Goal: Task Accomplishment & Management: Manage account settings

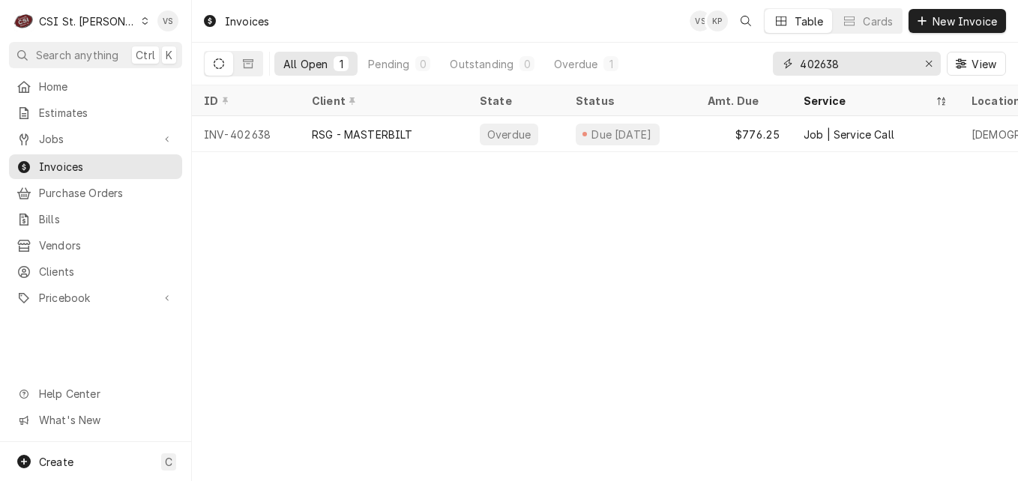
drag, startPoint x: 844, startPoint y: 58, endPoint x: 799, endPoint y: 67, distance: 45.7
click at [750, 62] on div "All Open 1 Pending 0 Outstanding 0 Overdue 1 402638 View" at bounding box center [605, 64] width 802 height 42
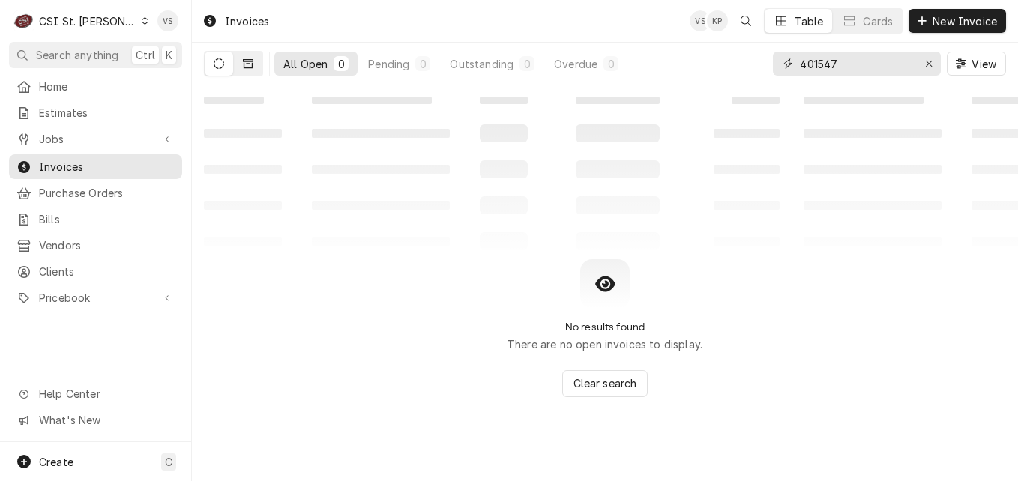
type input "401547"
click at [250, 67] on icon "Dynamic Content Wrapper" at bounding box center [248, 63] width 10 height 9
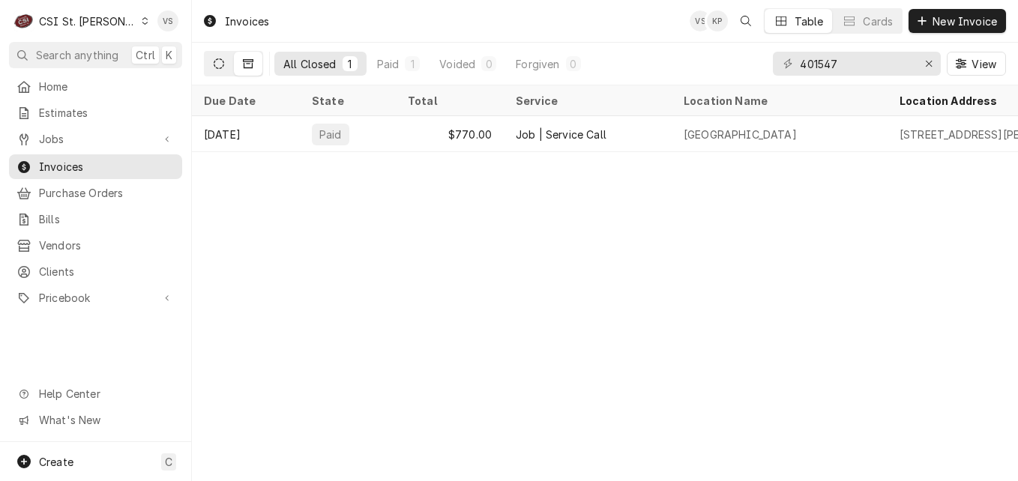
click at [223, 67] on icon "Dynamic Content Wrapper" at bounding box center [219, 63] width 10 height 10
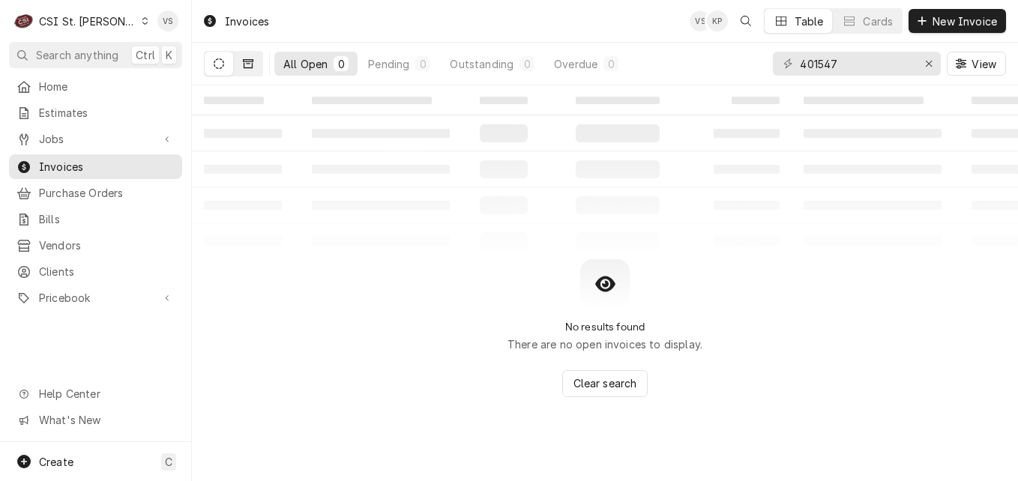
click at [247, 65] on icon "Dynamic Content Wrapper" at bounding box center [248, 63] width 10 height 10
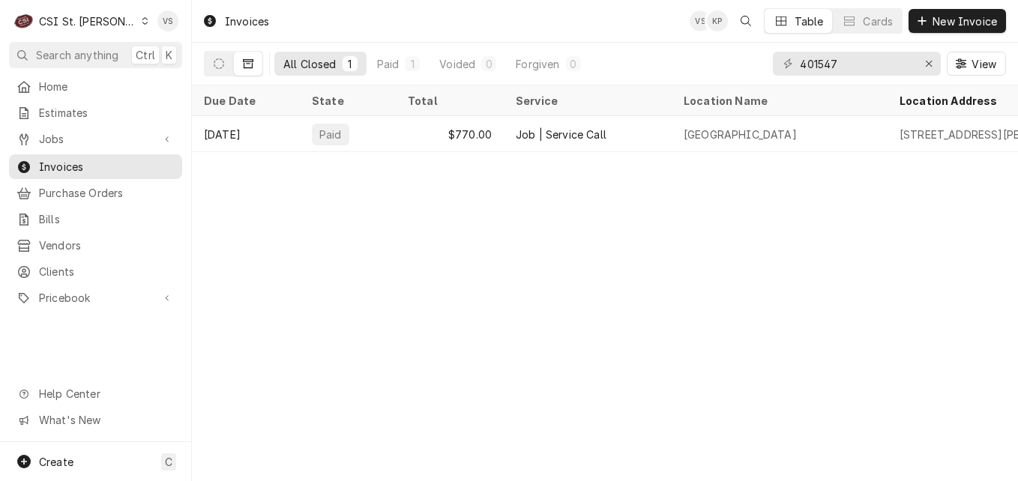
scroll to position [0, 673]
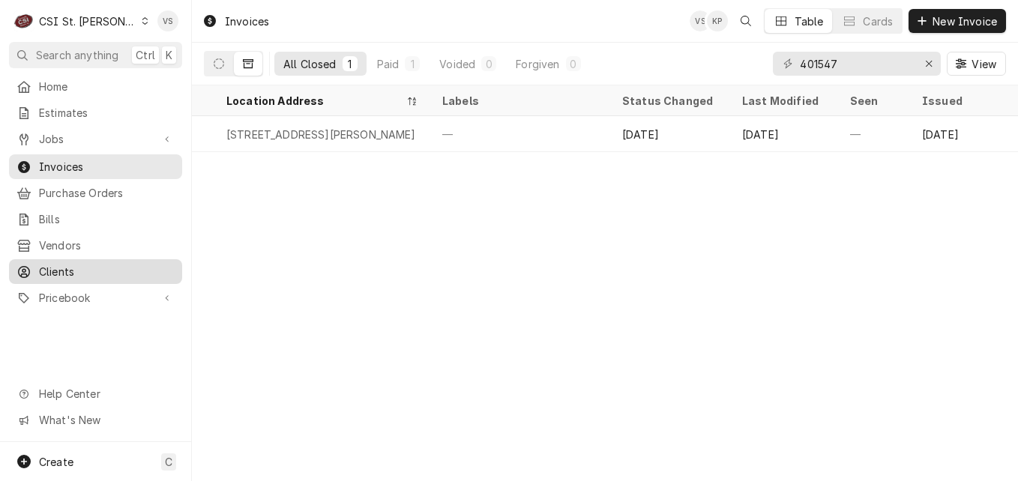
click at [73, 264] on span "Clients" at bounding box center [107, 272] width 136 height 16
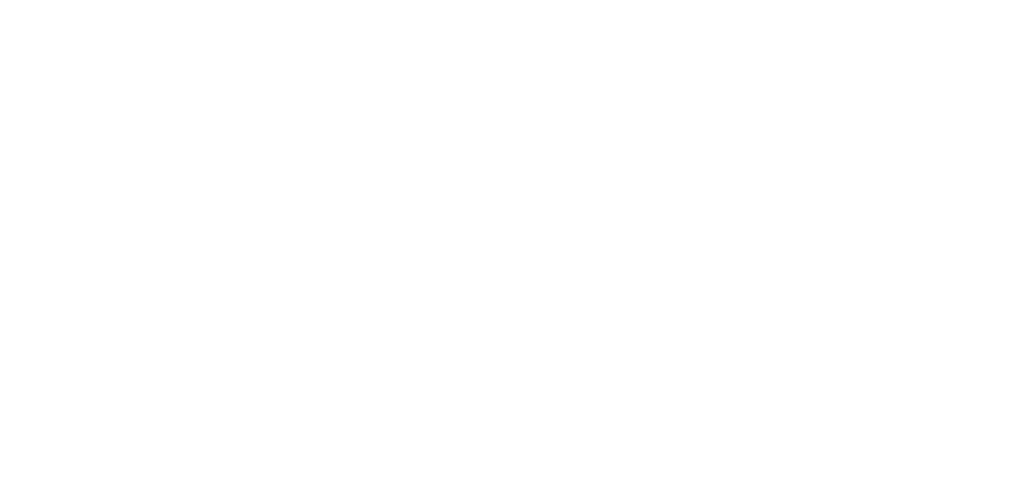
click at [849, 61] on div "Dynamic Content Wrapper" at bounding box center [509, 240] width 1018 height 481
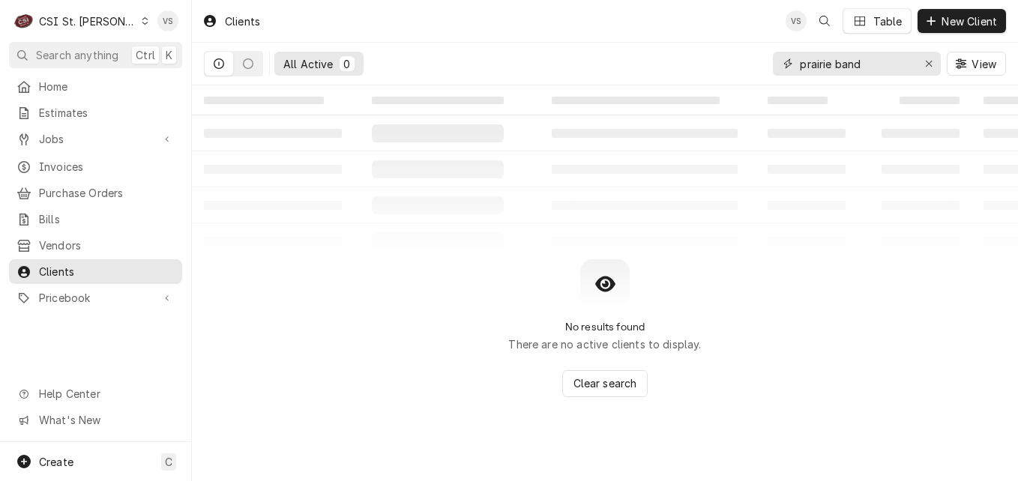
drag, startPoint x: 876, startPoint y: 67, endPoint x: 860, endPoint y: 67, distance: 15.8
click at [781, 63] on div "prairie band" at bounding box center [857, 64] width 168 height 24
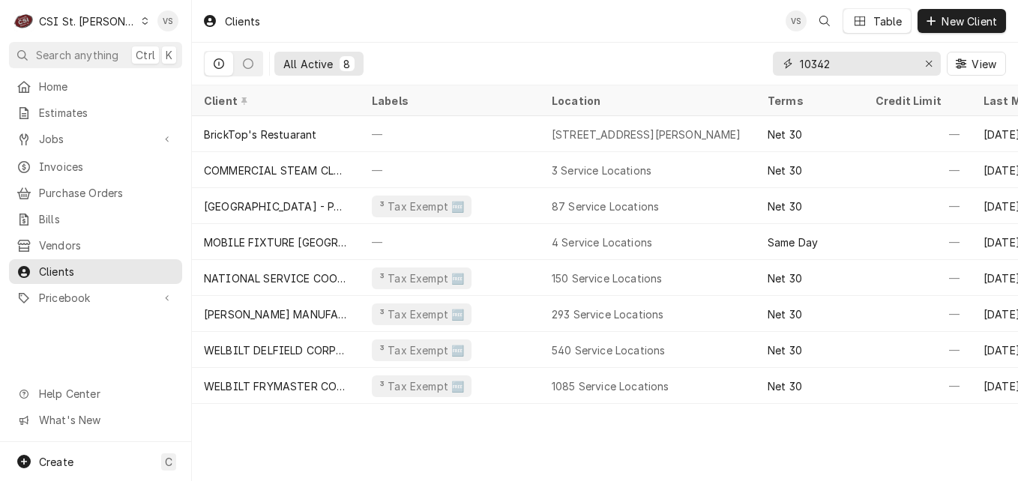
type input "10342"
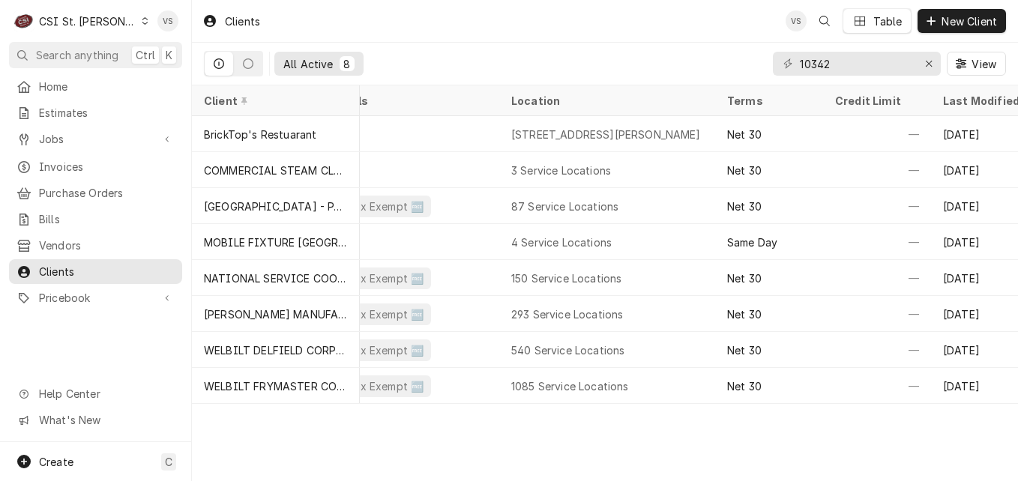
scroll to position [0, 61]
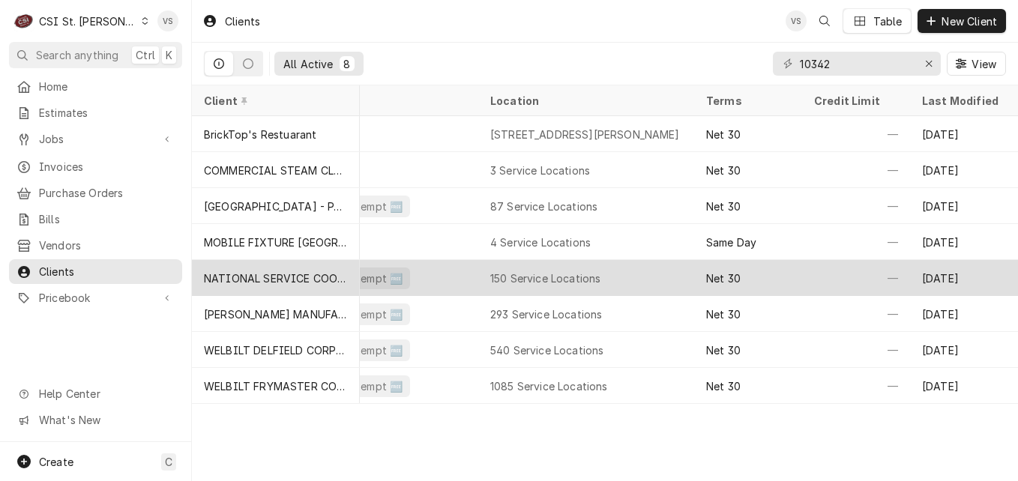
click at [262, 280] on div "NATIONAL SERVICE COOPERATIVE" at bounding box center [276, 279] width 144 height 16
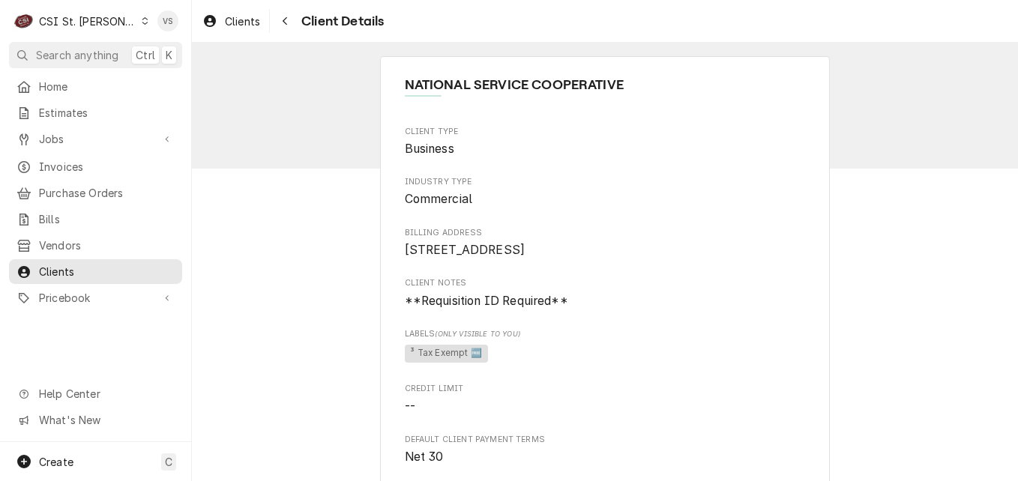
click at [142, 17] on icon "Dynamic Content Wrapper" at bounding box center [145, 20] width 7 height 7
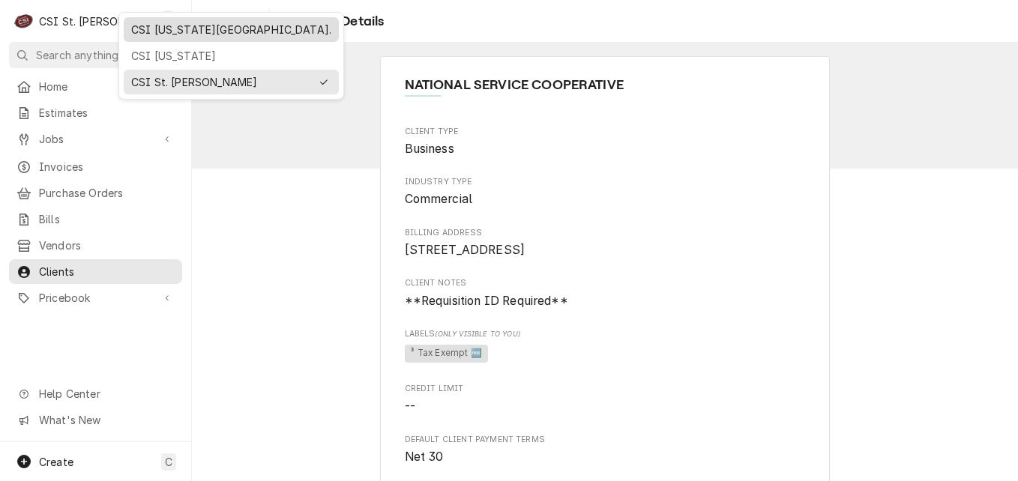
click at [166, 31] on div "CSI Kansas City." at bounding box center [231, 30] width 200 height 16
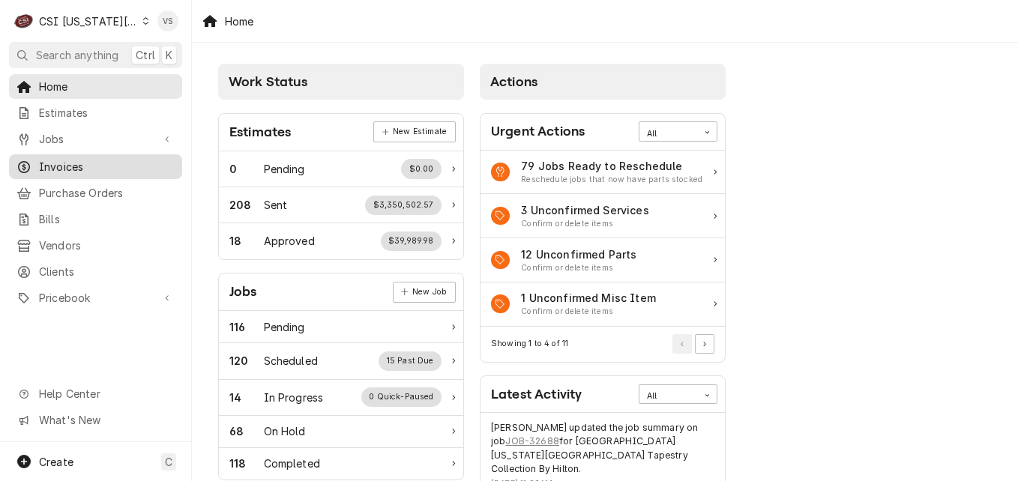
click at [70, 163] on span "Invoices" at bounding box center [107, 167] width 136 height 16
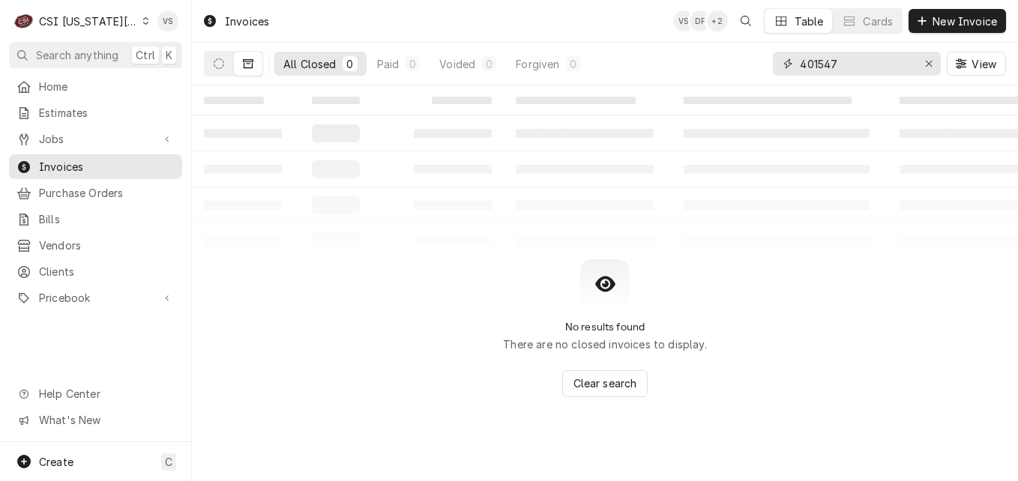
click at [769, 64] on div "All Closed 0 Paid 0 Voided 0 Forgiven 0 401547 View" at bounding box center [605, 64] width 802 height 42
click at [862, 64] on input "401547" at bounding box center [856, 64] width 112 height 24
click at [742, 66] on div "All Closed 0 Paid 0 Voided 0 Forgiven 0 401547302476 View" at bounding box center [605, 64] width 802 height 42
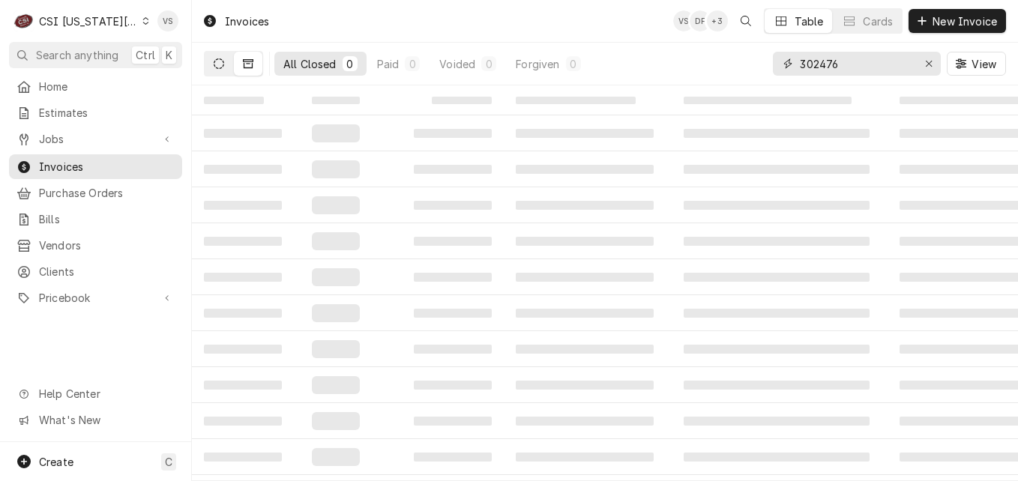
type input "302476"
click at [227, 67] on button "Dynamic Content Wrapper" at bounding box center [219, 64] width 28 height 24
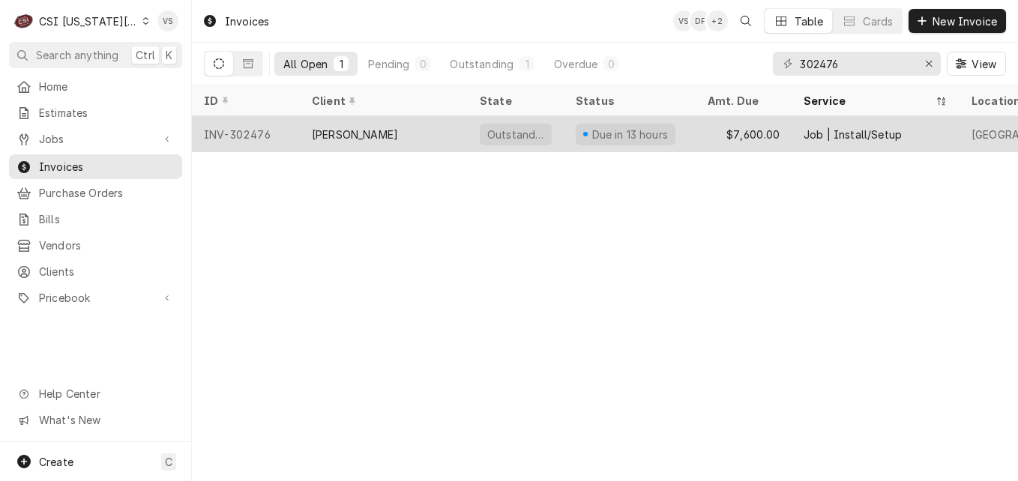
click at [284, 134] on div "INV-302476" at bounding box center [246, 134] width 108 height 36
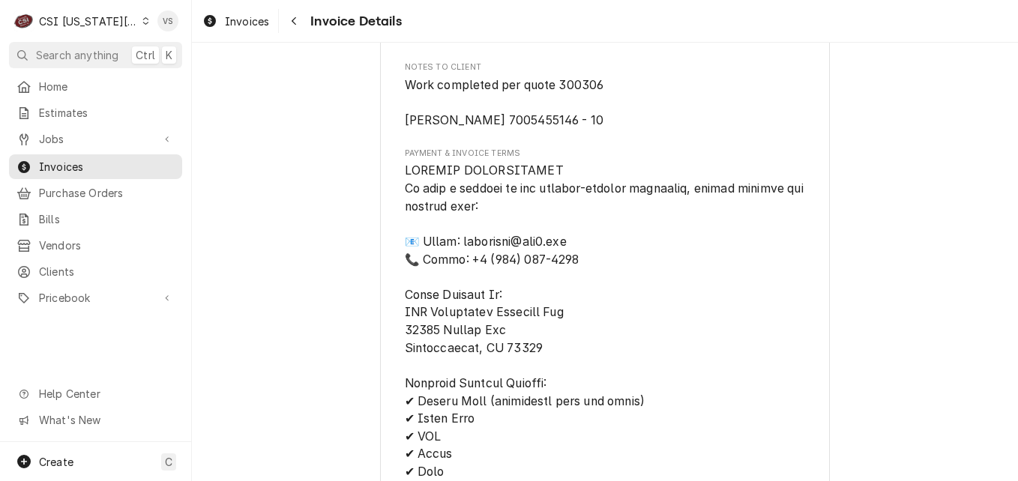
scroll to position [1875, 0]
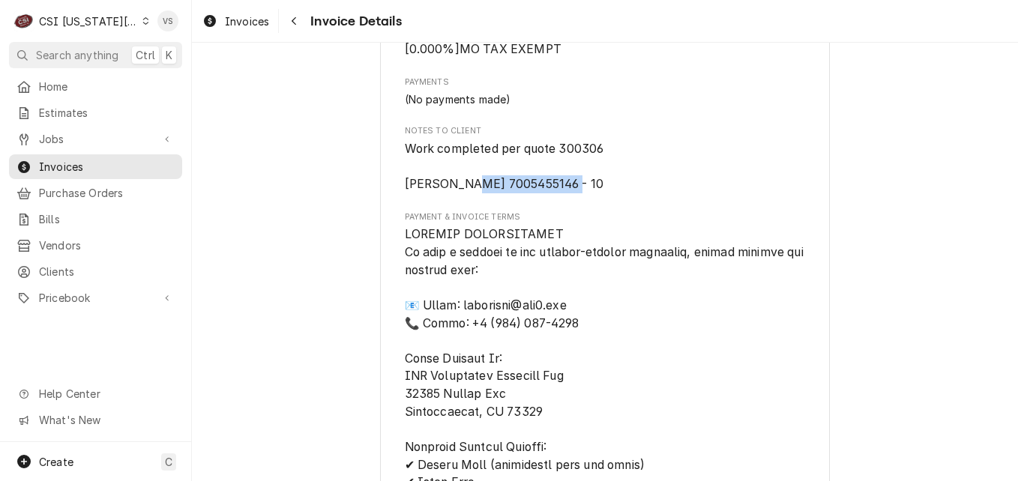
drag, startPoint x: 559, startPoint y: 217, endPoint x: 462, endPoint y: 217, distance: 96.7
click at [462, 193] on span "Work completed per quote 300306 [PERSON_NAME] 7005455146 - 10" at bounding box center [605, 166] width 401 height 53
drag, startPoint x: 462, startPoint y: 217, endPoint x: 476, endPoint y: 220, distance: 14.4
copy span "7005455146 - 10"
click at [70, 159] on span "Invoices" at bounding box center [107, 167] width 136 height 16
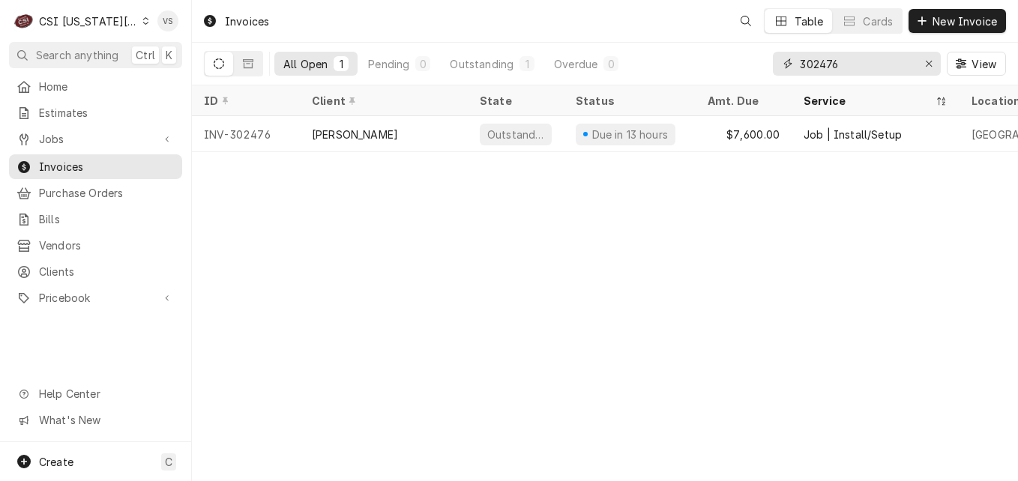
click at [845, 66] on input "302476" at bounding box center [856, 64] width 112 height 24
drag, startPoint x: 845, startPoint y: 66, endPoint x: 821, endPoint y: 67, distance: 24.0
click at [838, 61] on input "302476" at bounding box center [856, 64] width 112 height 24
click at [837, 62] on input "302476" at bounding box center [856, 64] width 112 height 24
click at [817, 67] on input "302476" at bounding box center [856, 64] width 112 height 24
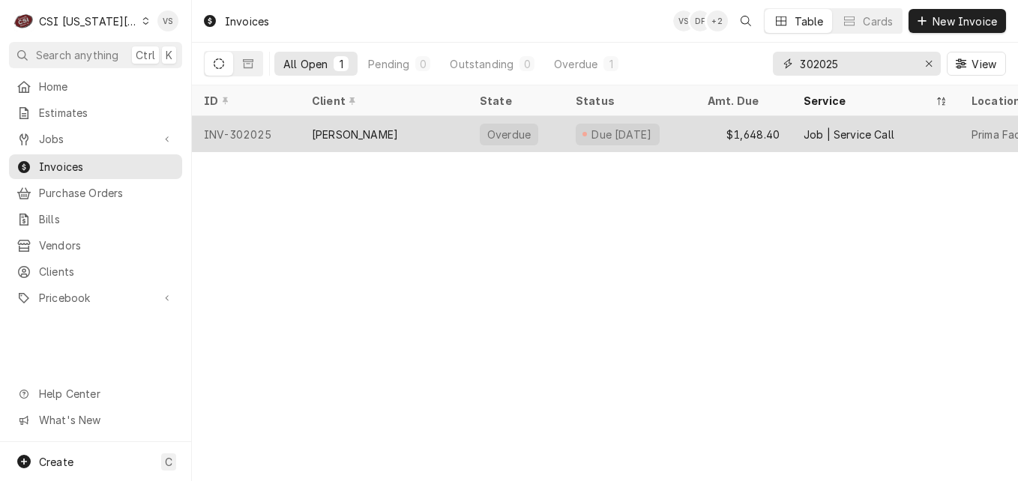
type input "302025"
click at [461, 127] on div "[PERSON_NAME]" at bounding box center [384, 134] width 168 height 36
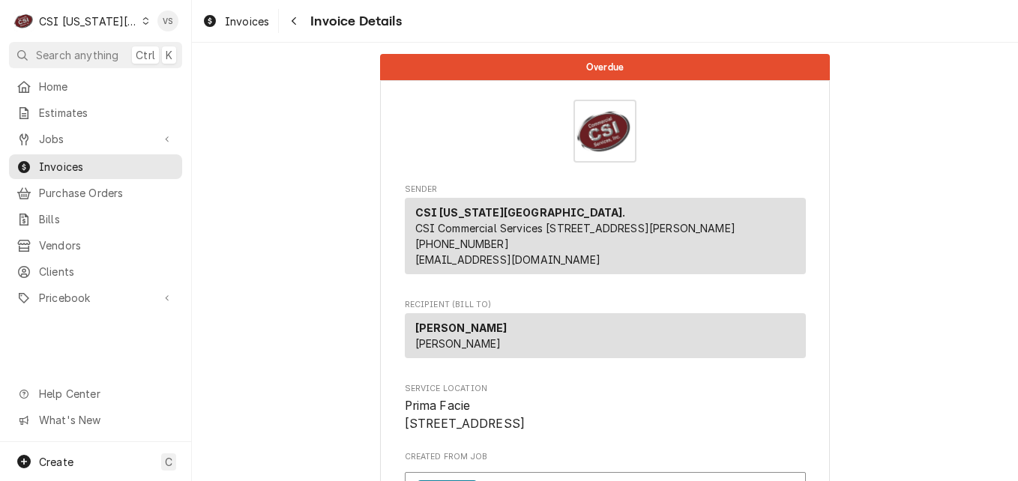
click at [415, 131] on div "C CSI Kansas City. VS Search anything Ctrl K Home Estimates Jobs Jobs Job Serie…" at bounding box center [509, 240] width 1018 height 481
click at [415, 131] on div "Invoice Details" at bounding box center [605, 131] width 401 height 63
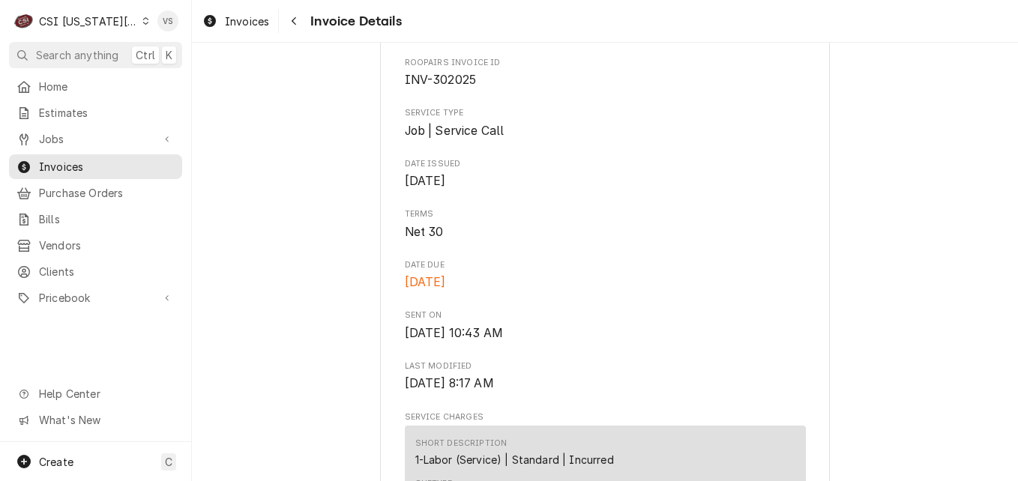
scroll to position [252, 0]
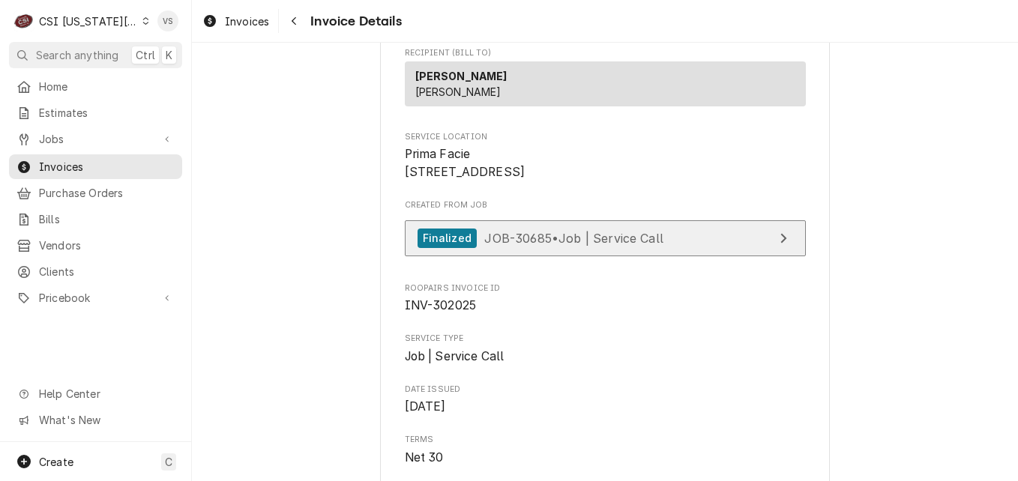
click at [541, 245] on span "JOB-30685 • Job | Service Call" at bounding box center [573, 237] width 179 height 15
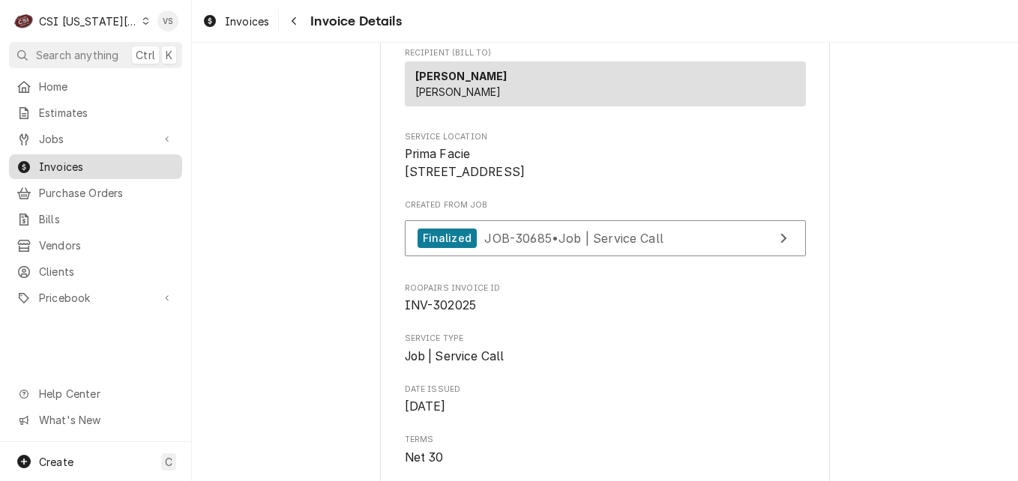
click at [77, 160] on span "Invoices" at bounding box center [107, 167] width 136 height 16
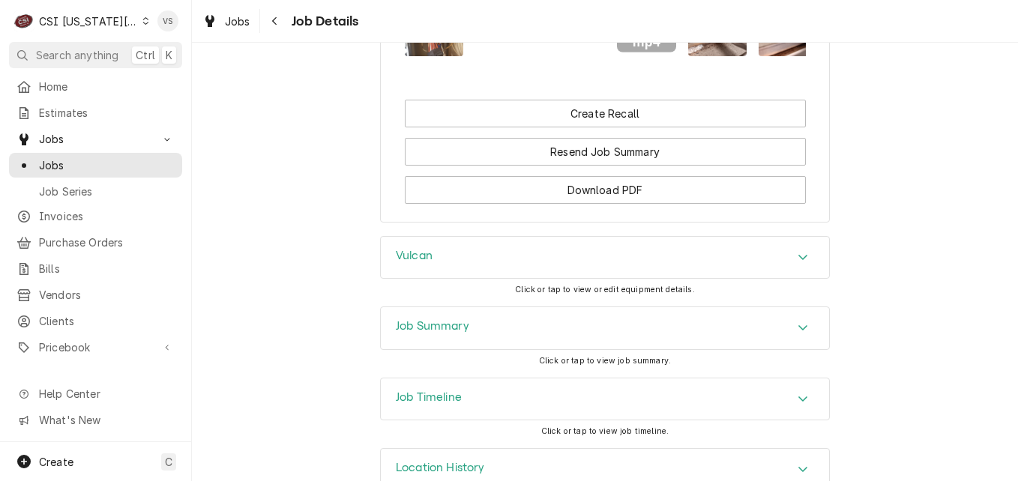
scroll to position [1956, 0]
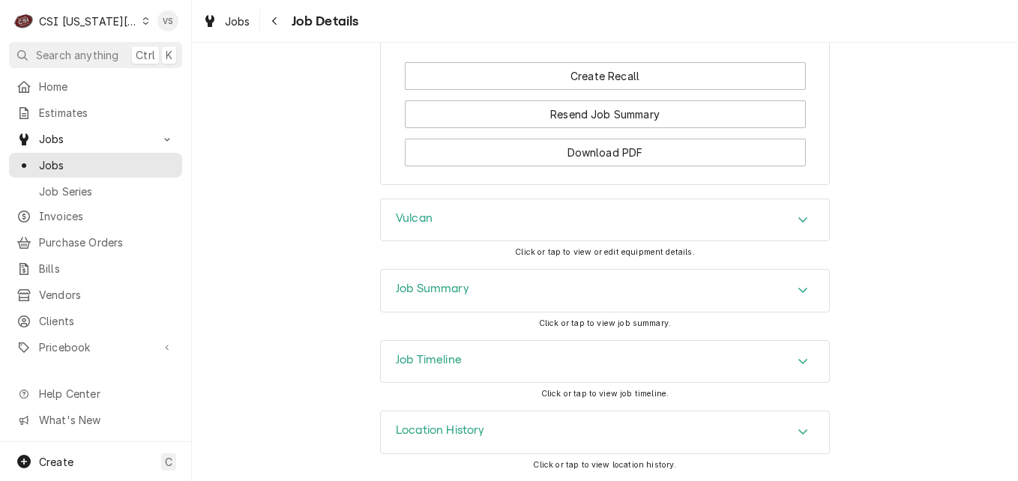
click at [486, 292] on div "Job Summary" at bounding box center [605, 291] width 448 height 42
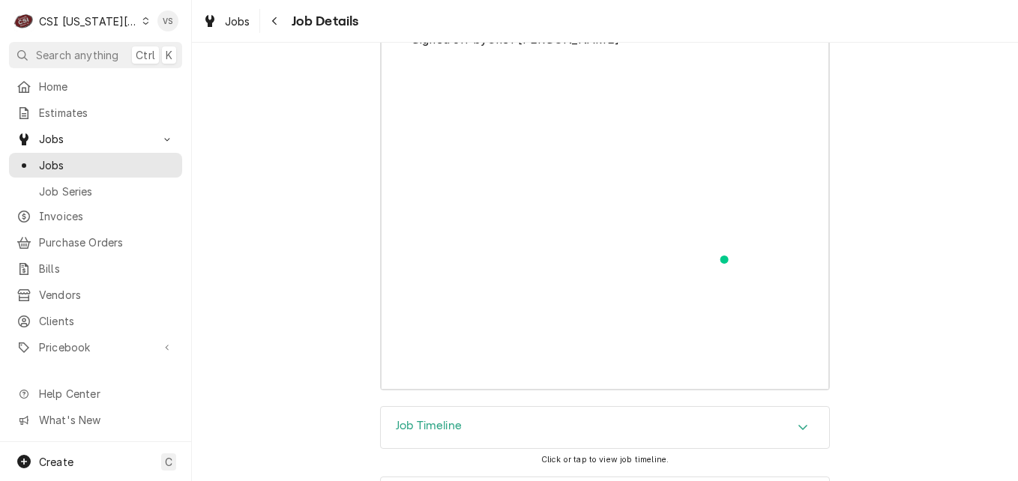
scroll to position [6021, 0]
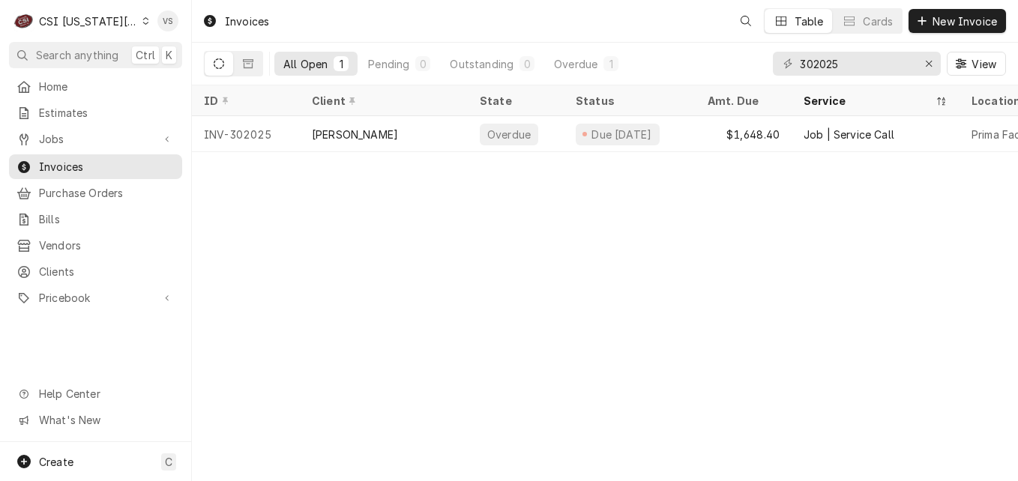
click at [78, 160] on div "C CSI Kansas City. VS Search anything Ctrl K Home Estimates Jobs Jobs Job Serie…" at bounding box center [509, 240] width 1018 height 481
click at [851, 59] on input "302025" at bounding box center [856, 64] width 112 height 24
click at [778, 58] on div "302025" at bounding box center [857, 64] width 168 height 24
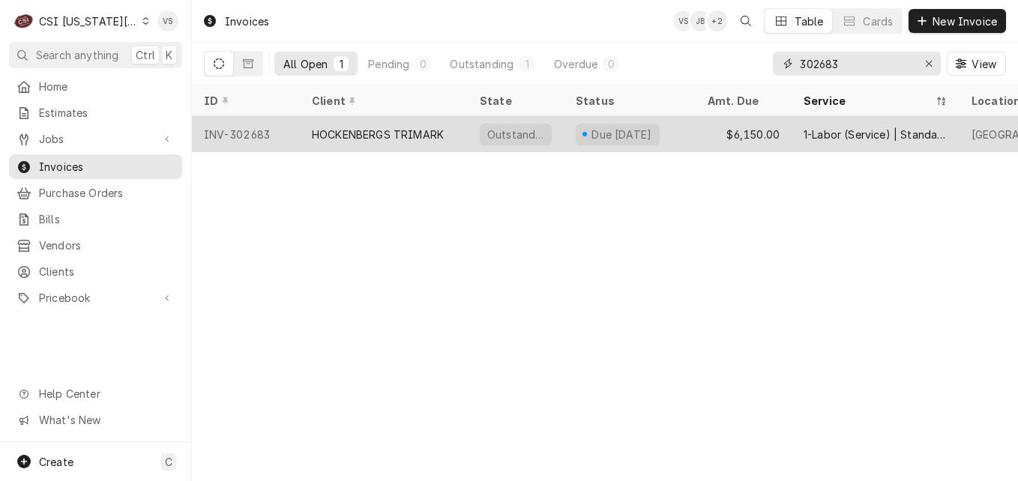
type input "302683"
click at [374, 136] on div "HOCKENBERGS TRIMARK" at bounding box center [378, 135] width 132 height 16
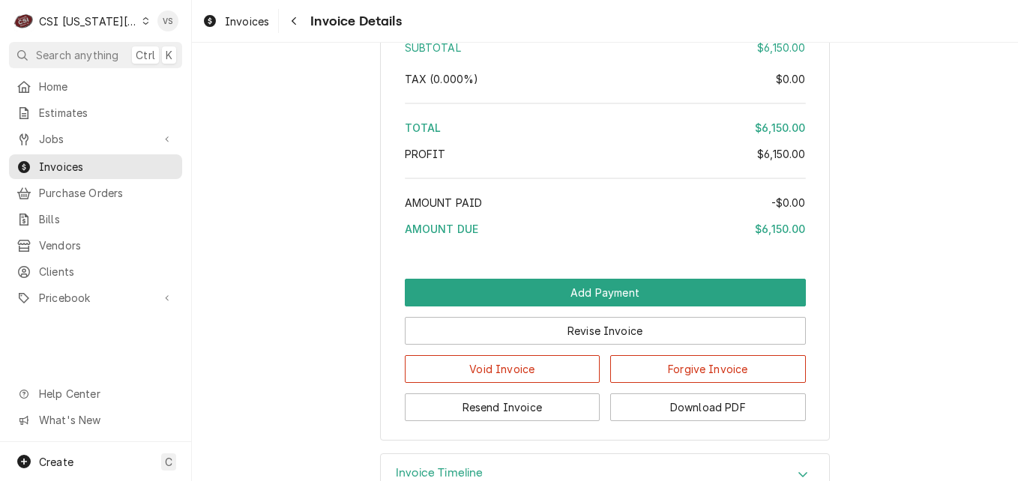
scroll to position [2985, 0]
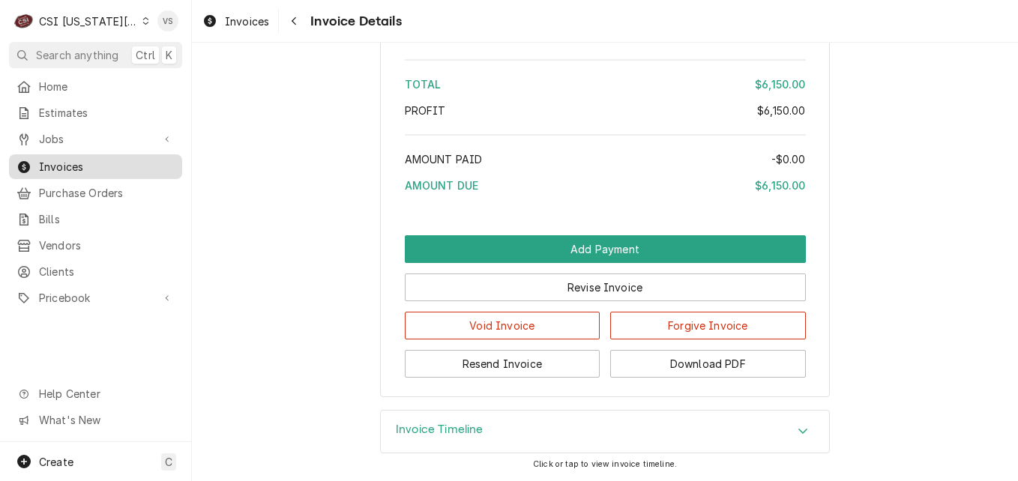
click at [114, 164] on span "Invoices" at bounding box center [107, 167] width 136 height 16
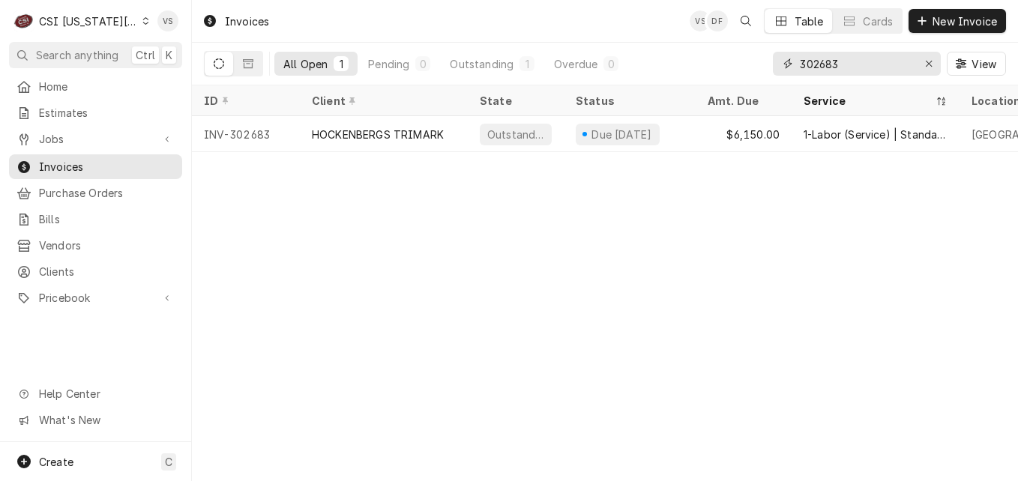
drag, startPoint x: 843, startPoint y: 64, endPoint x: 757, endPoint y: 63, distance: 85.5
click at [764, 70] on div "All Open 1 Pending 0 Outstanding 1 Overdue 0 302683 View" at bounding box center [605, 64] width 802 height 42
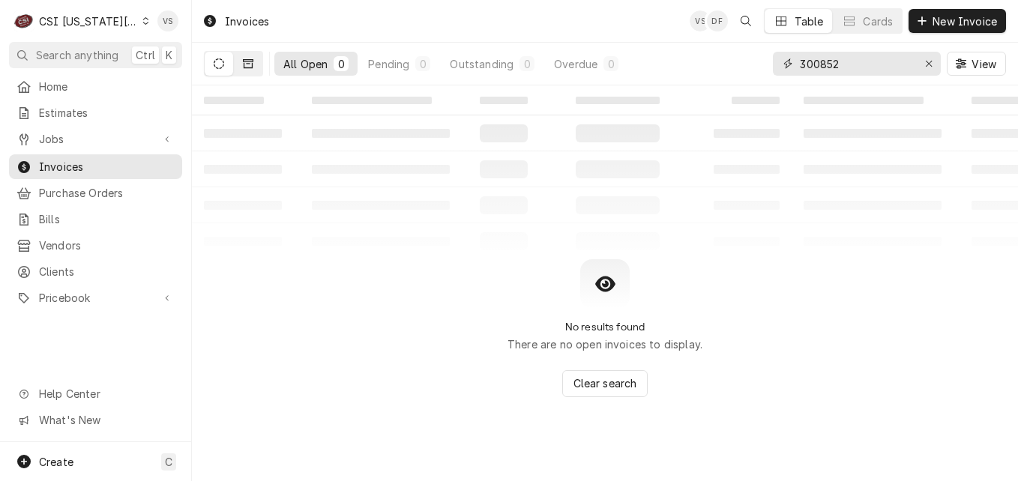
type input "300852"
click at [244, 58] on icon "Dynamic Content Wrapper" at bounding box center [248, 63] width 10 height 10
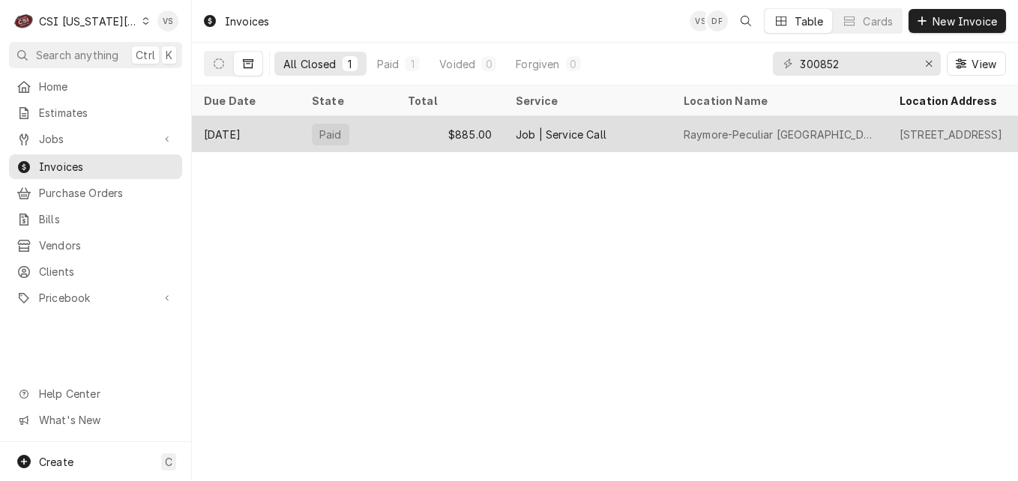
click at [341, 133] on div "Paid" at bounding box center [330, 135] width 37 height 22
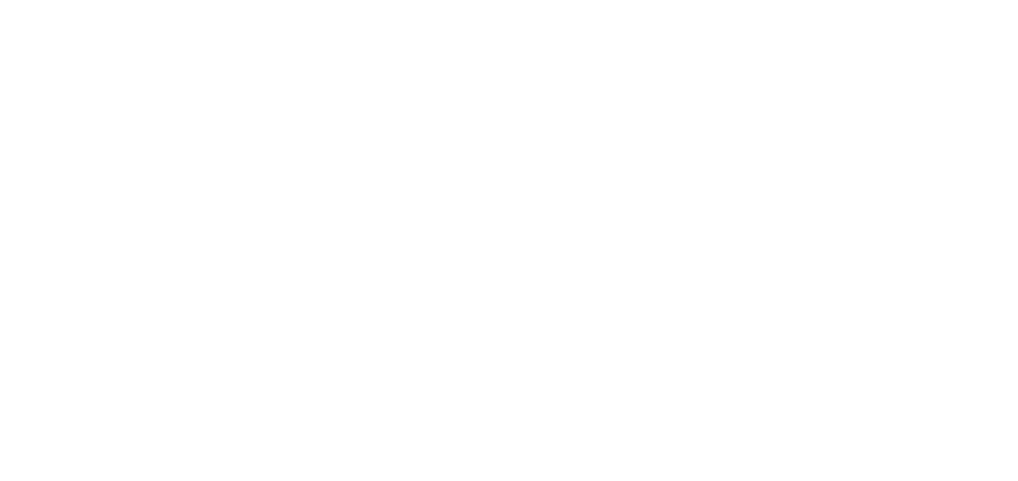
click at [381, 136] on div "Dynamic Content Wrapper" at bounding box center [509, 240] width 1018 height 481
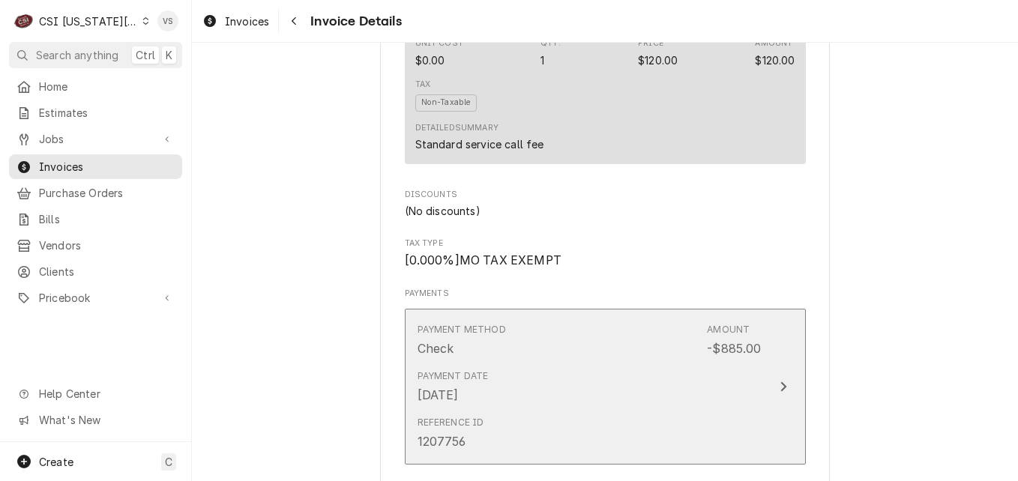
scroll to position [1735, 0]
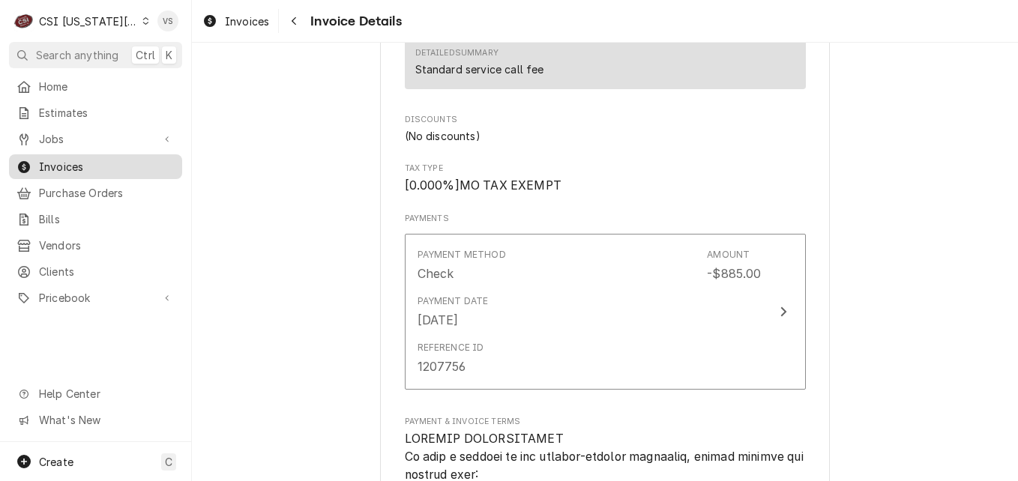
click at [108, 159] on span "Invoices" at bounding box center [107, 167] width 136 height 16
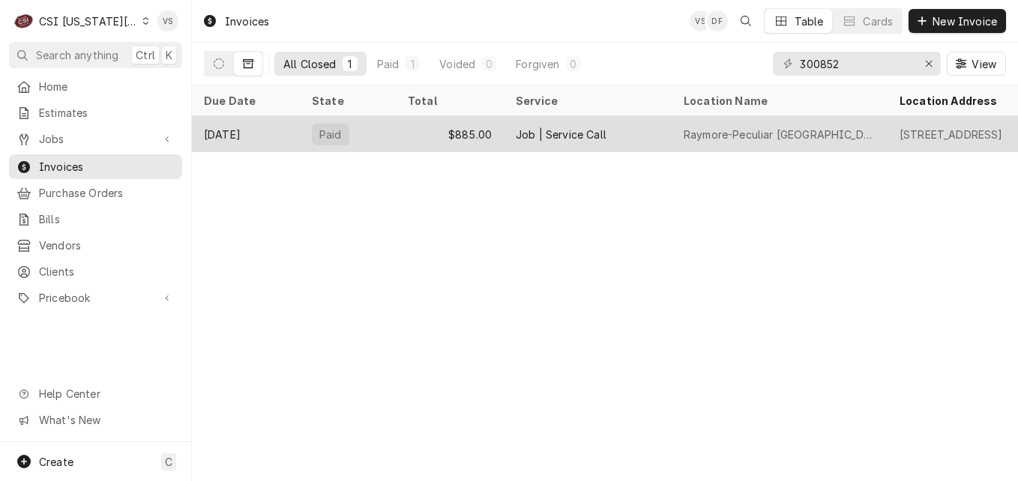
click at [288, 133] on div "Jun 14" at bounding box center [246, 134] width 108 height 36
click at [288, 133] on div "[DATE]" at bounding box center [246, 134] width 108 height 36
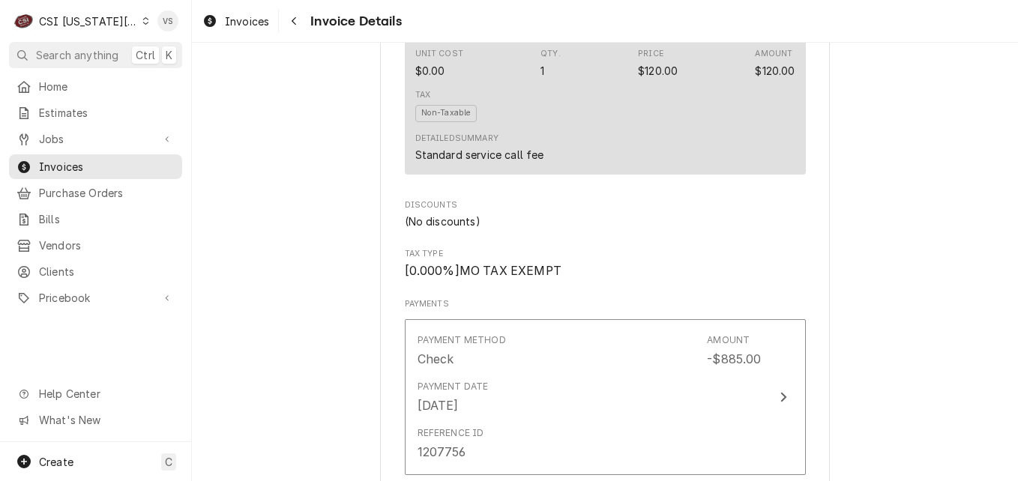
scroll to position [1800, 0]
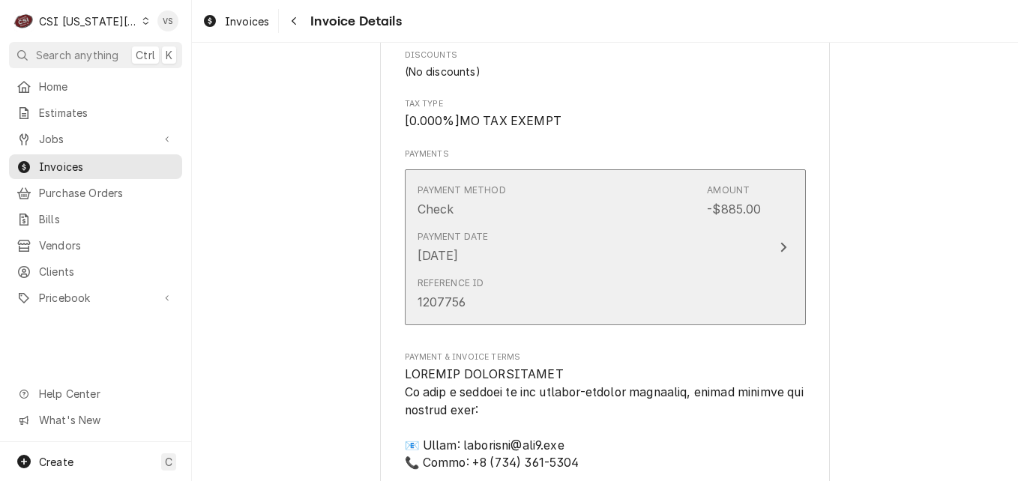
click at [725, 271] on div "Payment Date [DATE]" at bounding box center [590, 247] width 344 height 46
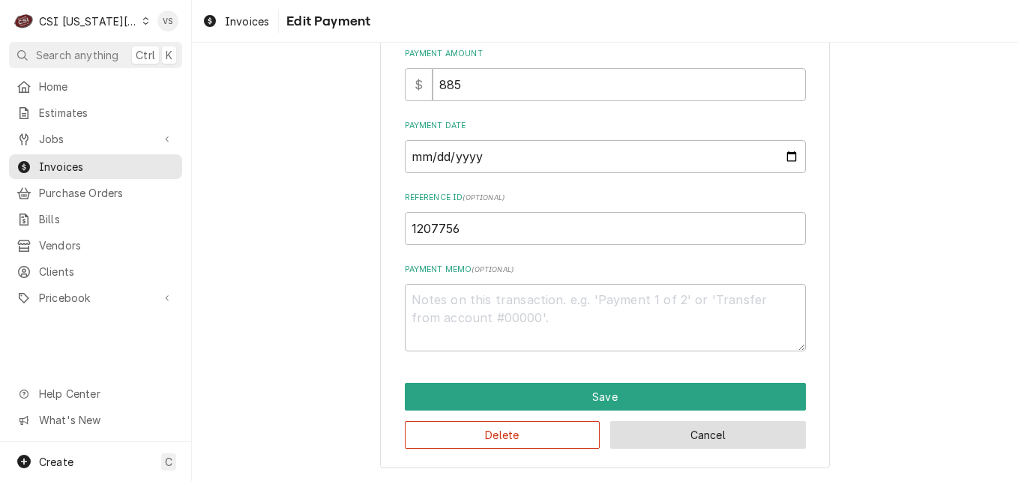
click at [717, 433] on button "Cancel" at bounding box center [708, 435] width 196 height 28
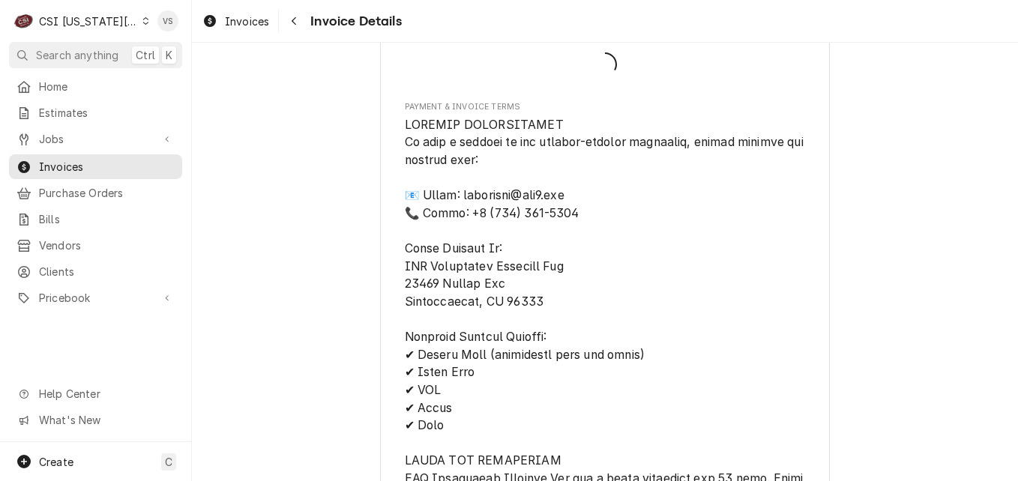
scroll to position [1922, 0]
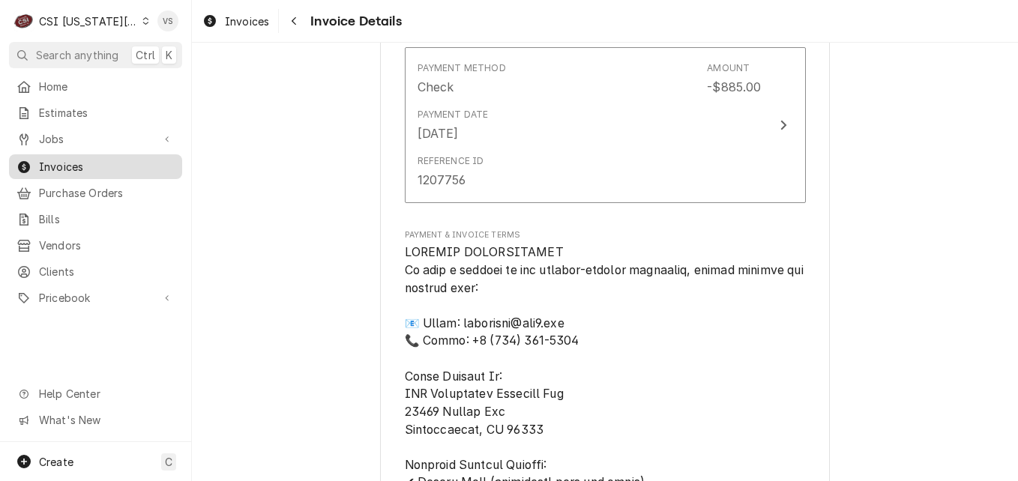
click at [85, 160] on span "Invoices" at bounding box center [107, 167] width 136 height 16
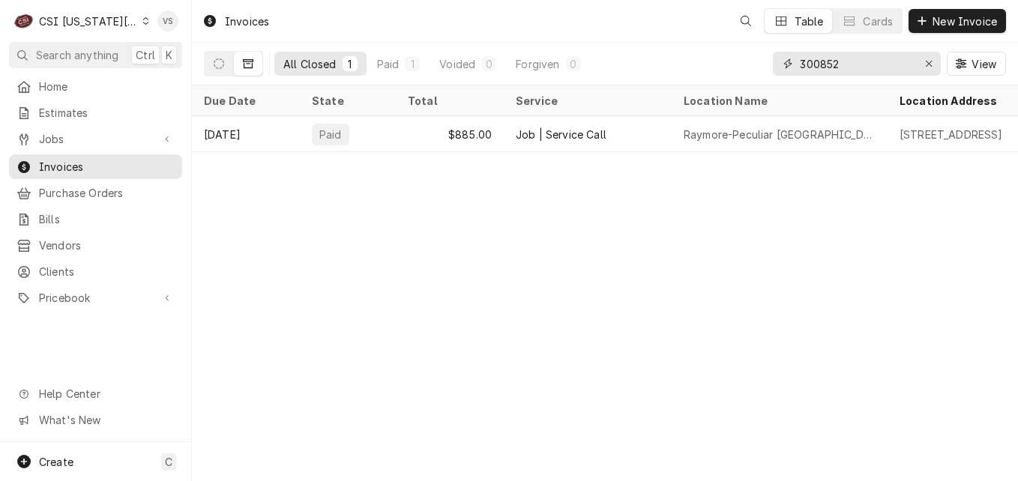
click at [850, 63] on input "300852" at bounding box center [856, 64] width 112 height 24
click at [848, 64] on input "300852" at bounding box center [856, 64] width 112 height 24
click at [817, 64] on input "300852" at bounding box center [856, 64] width 112 height 24
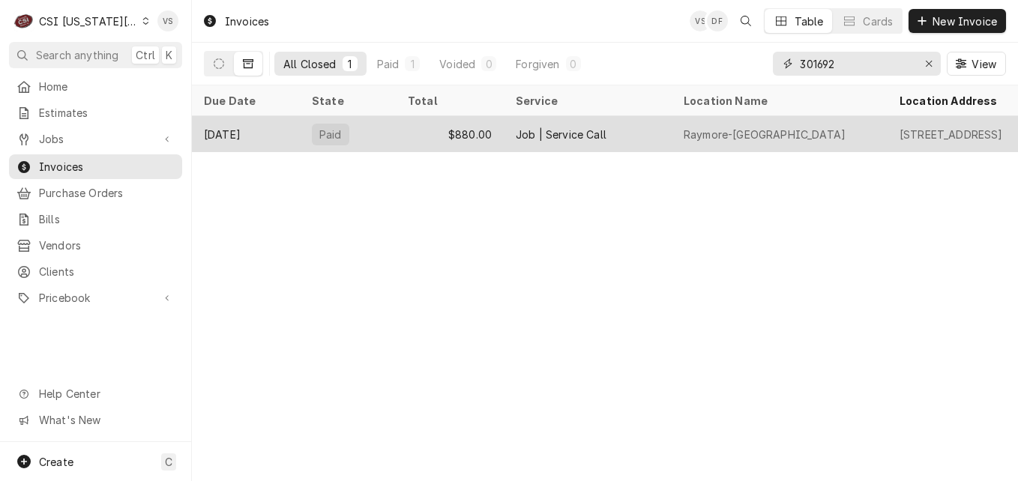
type input "301692"
click at [370, 129] on div "Paid" at bounding box center [348, 134] width 96 height 36
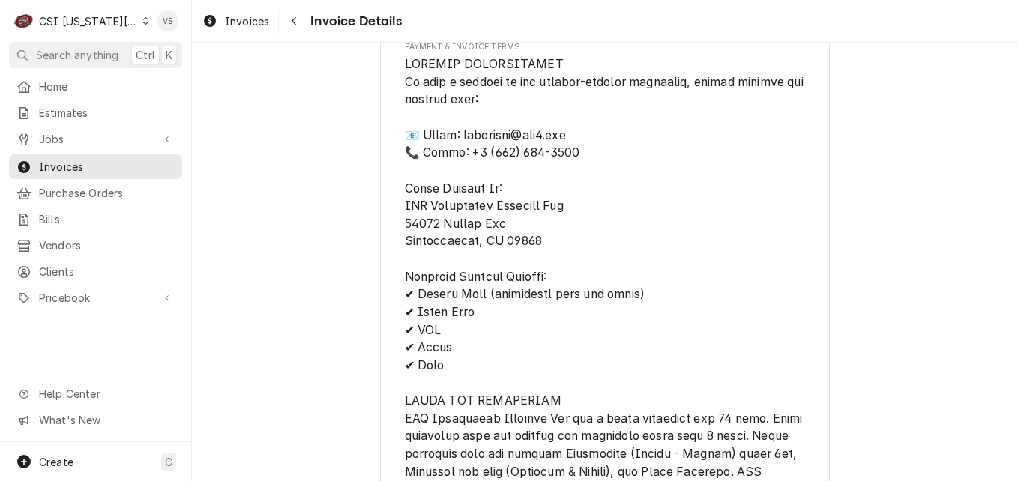
scroll to position [1801, 0]
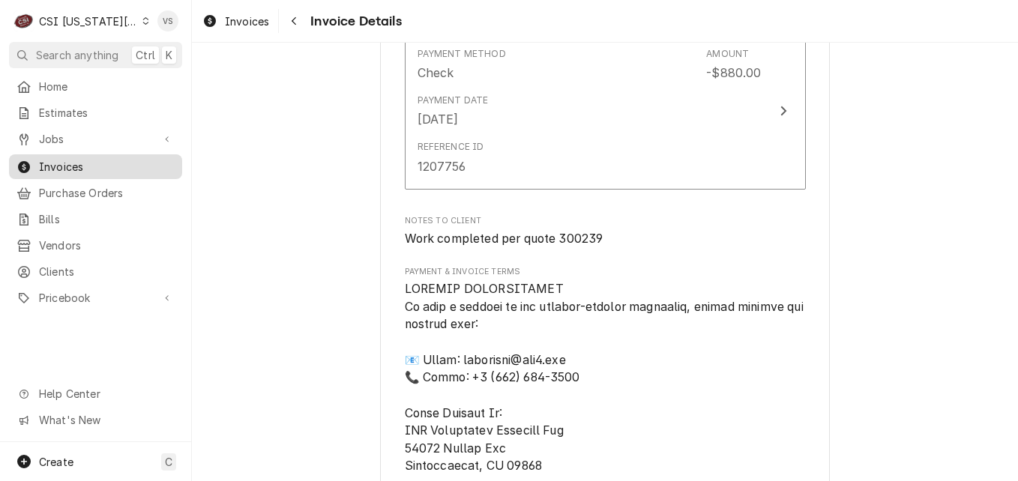
click at [98, 159] on span "Invoices" at bounding box center [107, 167] width 136 height 16
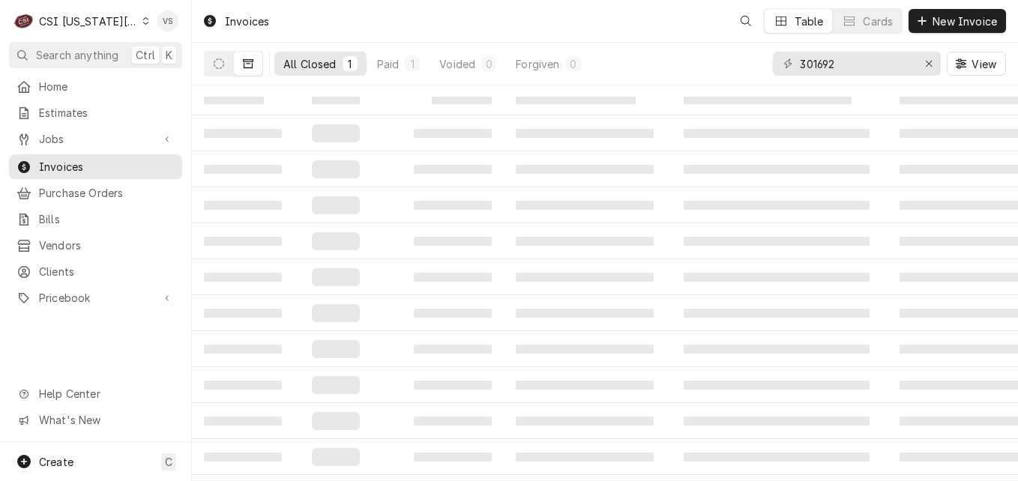
click at [154, 162] on span "Invoices" at bounding box center [107, 167] width 136 height 16
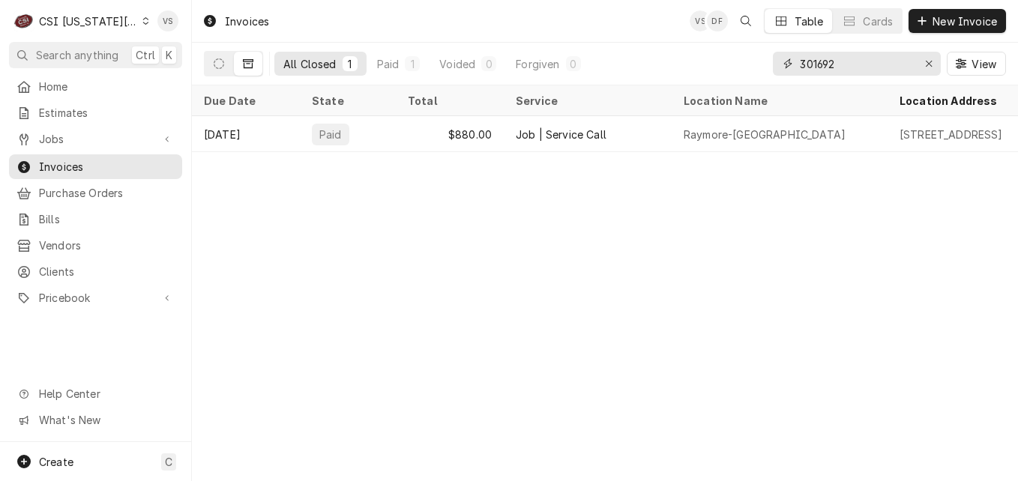
click at [792, 65] on div "301692" at bounding box center [857, 64] width 168 height 24
click at [757, 67] on div "All Closed 1 Paid 1 Voided 0 Forgiven 0 301692 View" at bounding box center [605, 64] width 802 height 42
type input "3"
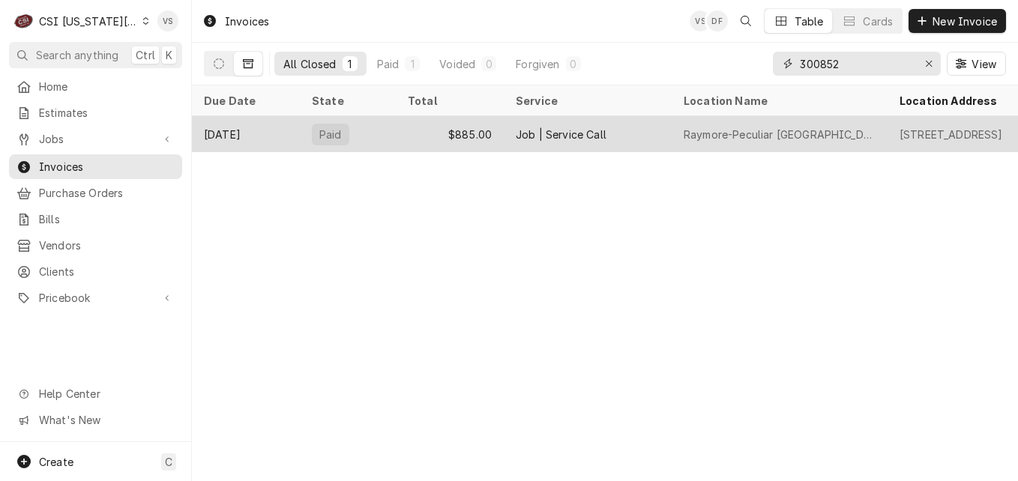
type input "300852"
click at [306, 138] on div "Paid" at bounding box center [348, 134] width 96 height 36
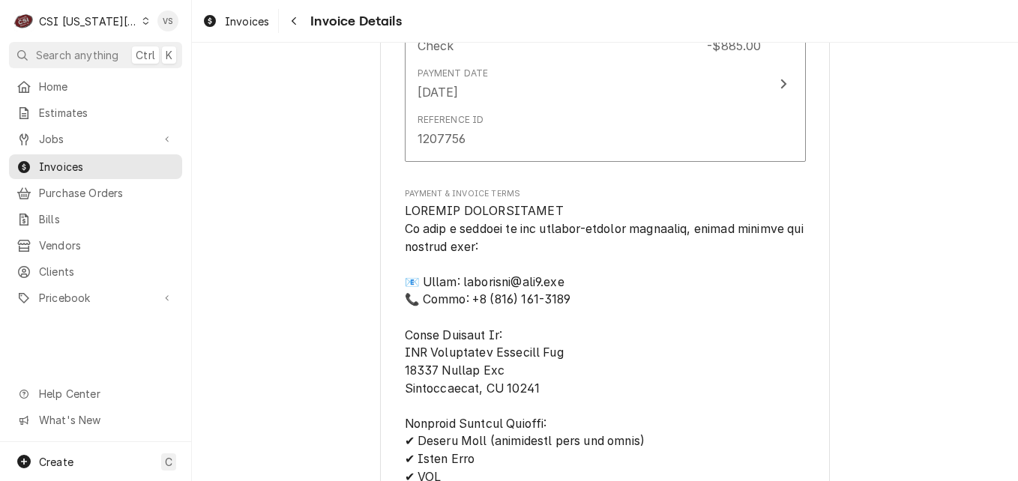
scroll to position [1950, 0]
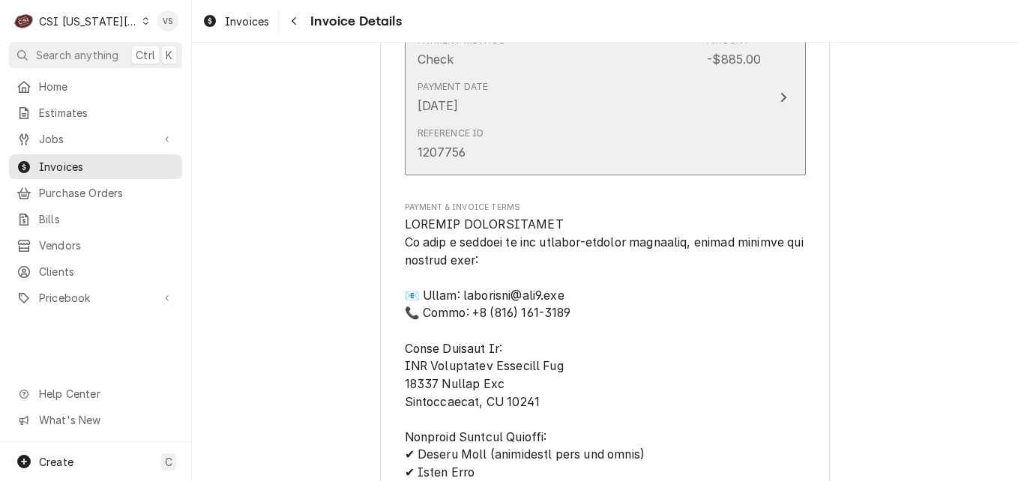
click at [643, 167] on div "Reference ID 1207756" at bounding box center [590, 144] width 344 height 46
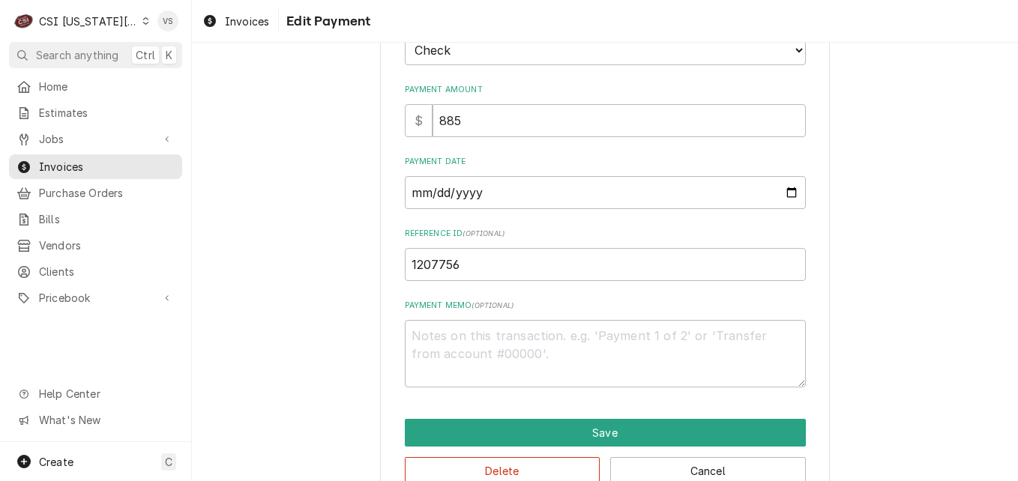
scroll to position [148, 0]
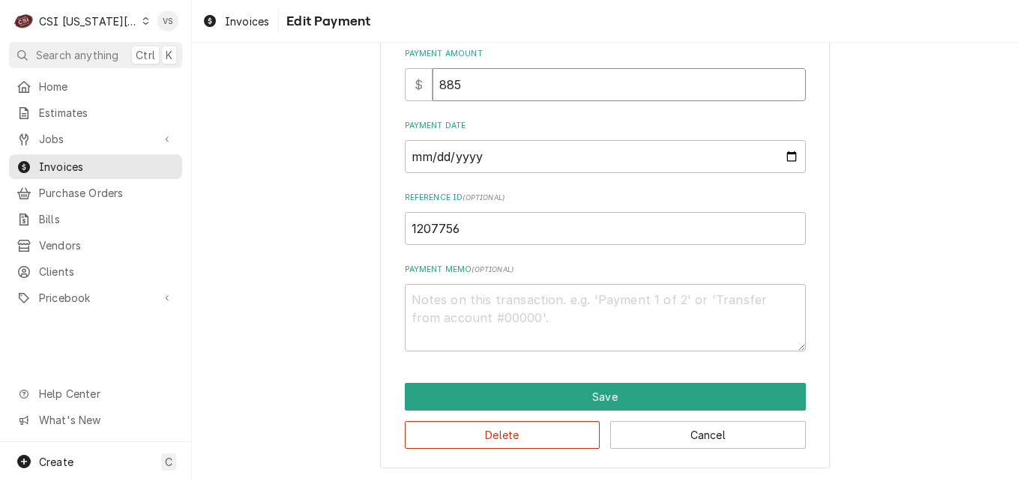
click at [435, 87] on input "885" at bounding box center [619, 84] width 373 height 33
click at [463, 85] on input "885" at bounding box center [619, 84] width 373 height 33
drag, startPoint x: 467, startPoint y: 86, endPoint x: 433, endPoint y: 86, distance: 33.7
click at [433, 86] on input "885" at bounding box center [619, 84] width 373 height 33
type textarea "x"
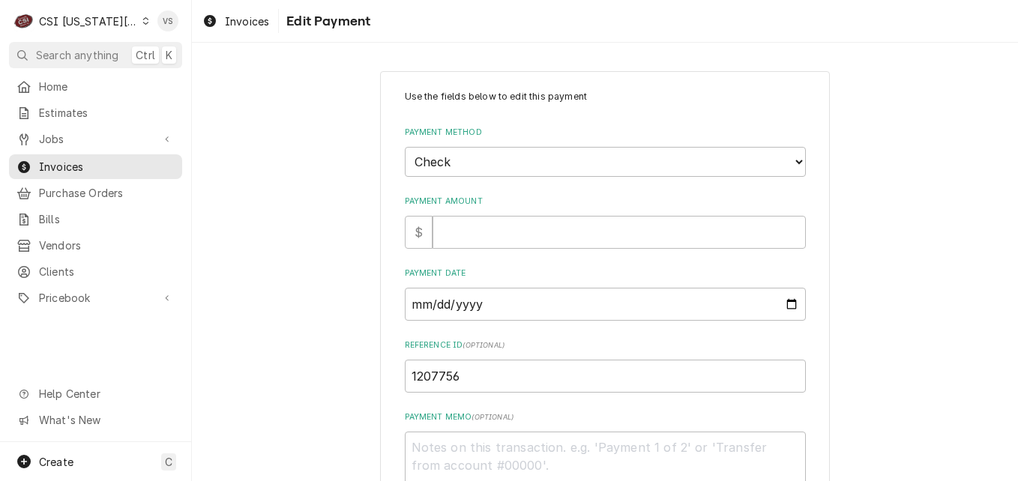
scroll to position [0, 0]
drag, startPoint x: 466, startPoint y: 162, endPoint x: 427, endPoint y: 162, distance: 39.0
click at [427, 162] on select "Choose a Payment Method... Cash Check Credit/Debit Card ACH/eCheck Other" at bounding box center [605, 163] width 401 height 30
click at [454, 159] on select "Choose a Payment Method... Cash Check Credit/Debit Card ACH/eCheck Other" at bounding box center [605, 163] width 401 height 30
drag, startPoint x: 483, startPoint y: 303, endPoint x: 413, endPoint y: 307, distance: 69.9
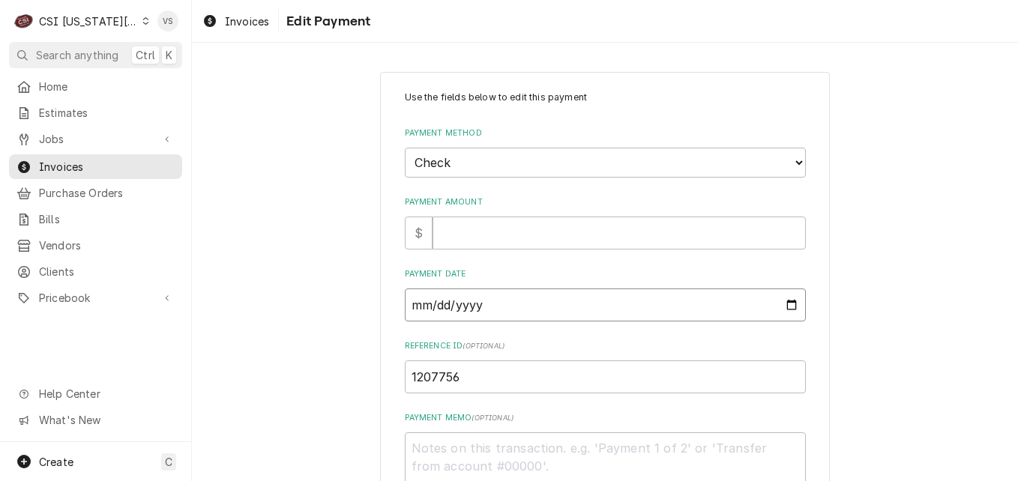
click at [413, 307] on input "[DATE]" at bounding box center [605, 305] width 401 height 33
click at [475, 303] on input "[DATE]" at bounding box center [605, 305] width 401 height 33
click at [474, 304] on input "[DATE]" at bounding box center [605, 305] width 401 height 33
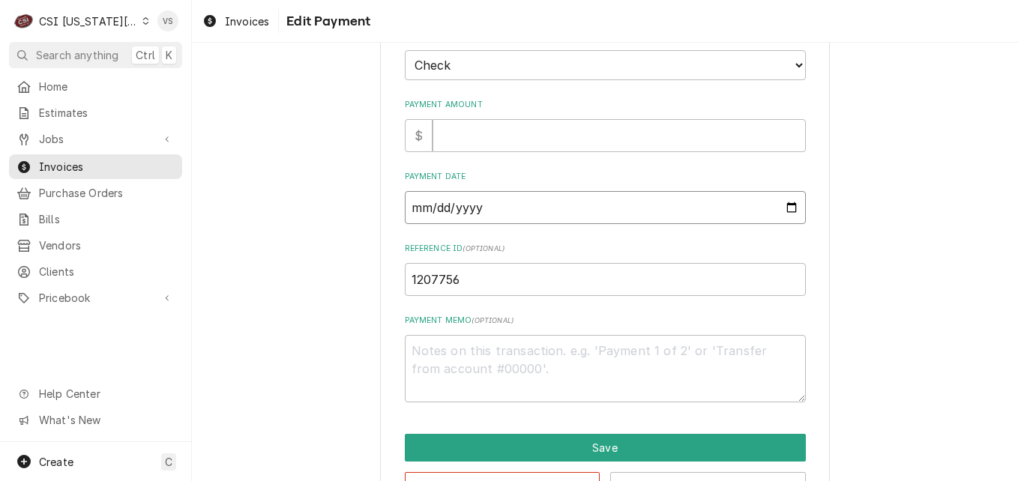
scroll to position [148, 0]
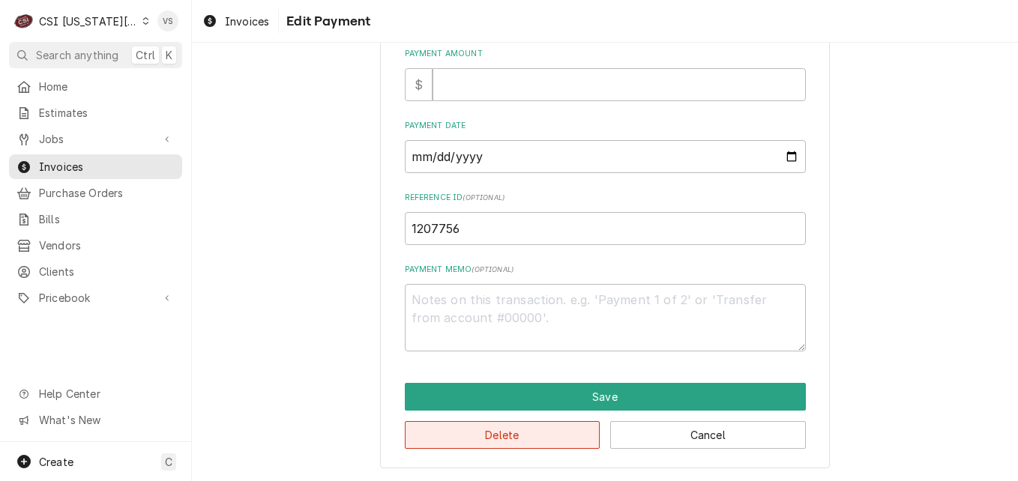
click at [518, 436] on button "Delete" at bounding box center [503, 435] width 196 height 28
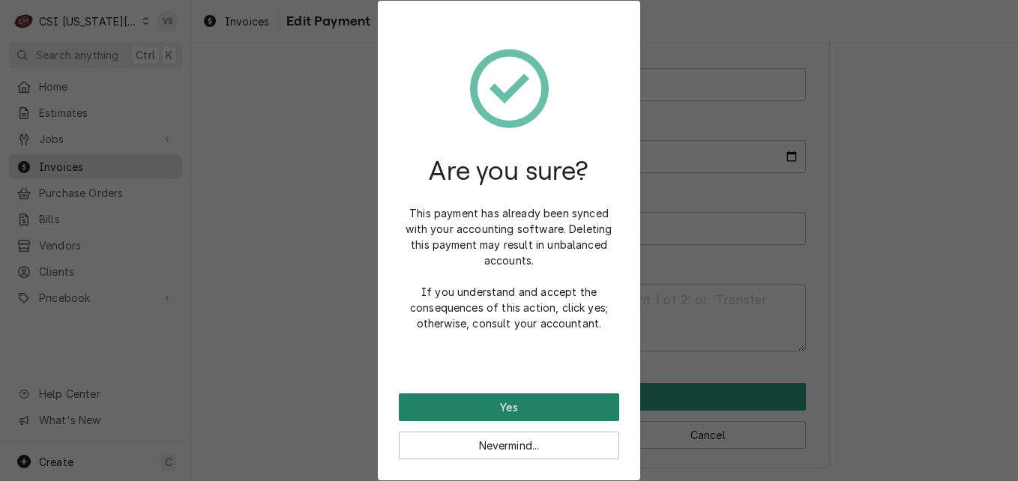
click at [501, 404] on button "Yes" at bounding box center [509, 408] width 220 height 28
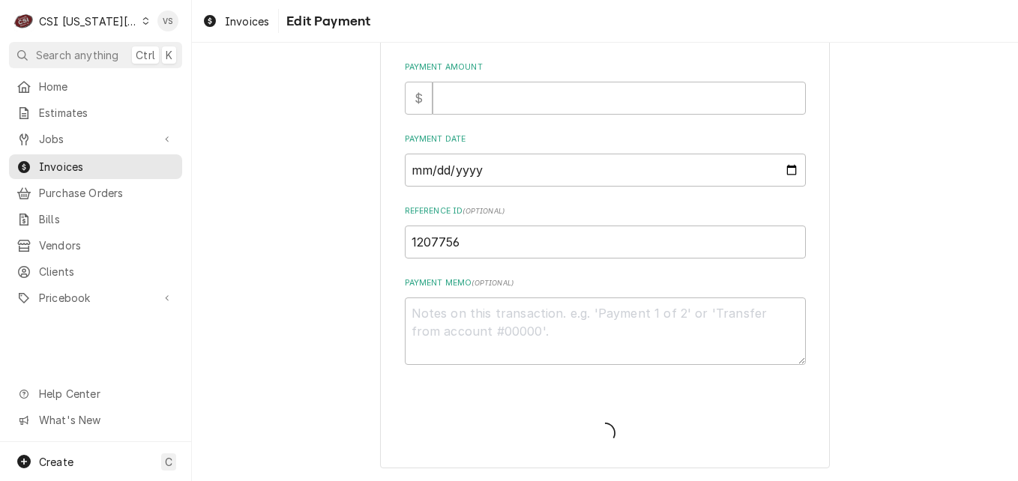
scroll to position [135, 0]
type textarea "x"
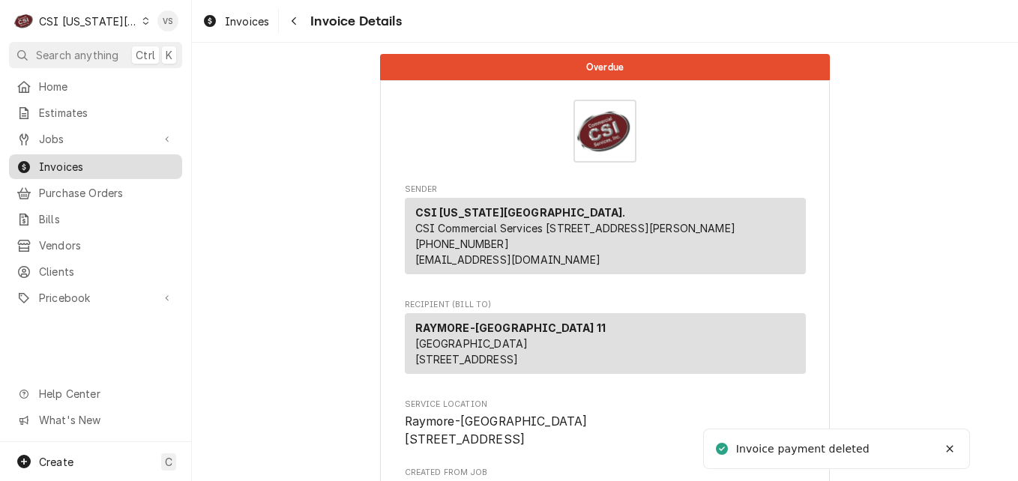
click at [85, 162] on span "Invoices" at bounding box center [107, 167] width 136 height 16
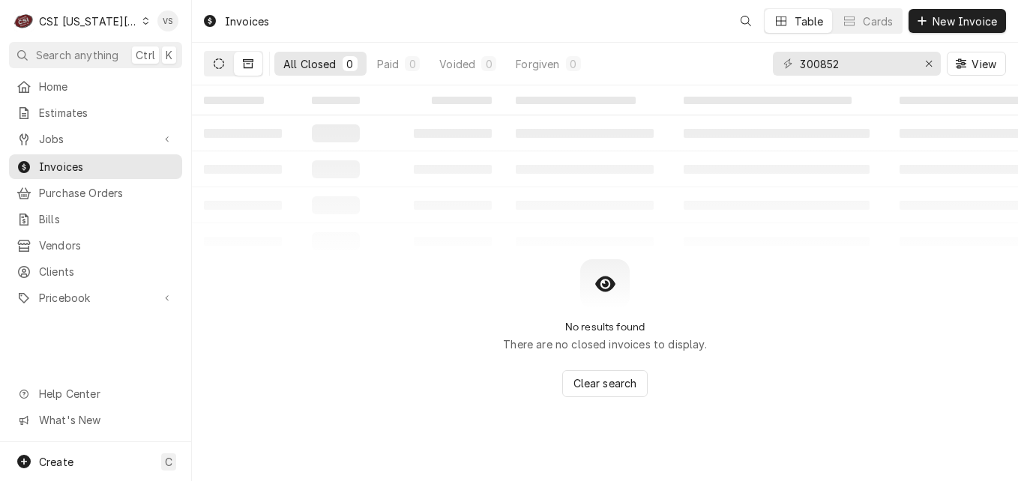
click at [212, 67] on button "Dynamic Content Wrapper" at bounding box center [219, 64] width 28 height 24
